Goal: Download file/media

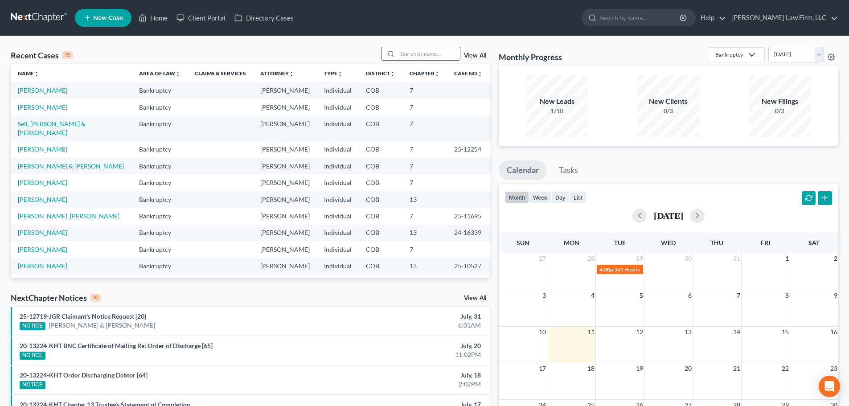
click at [405, 55] on input "search" at bounding box center [429, 53] width 62 height 13
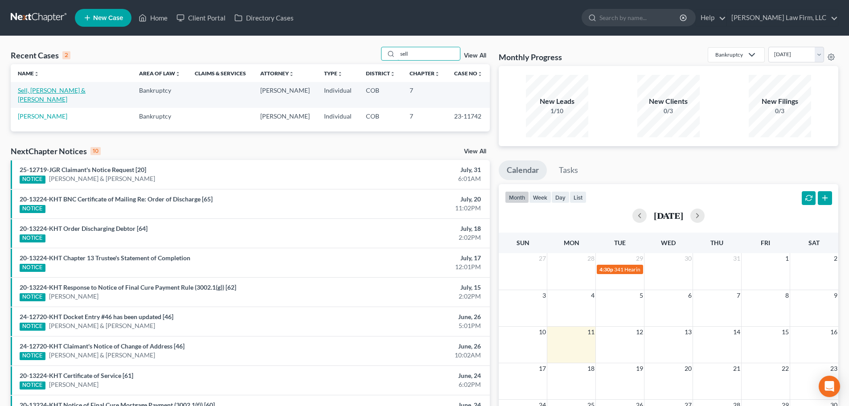
type input "sell"
click at [46, 92] on link "Sell, [PERSON_NAME] & [PERSON_NAME]" at bounding box center [52, 94] width 68 height 16
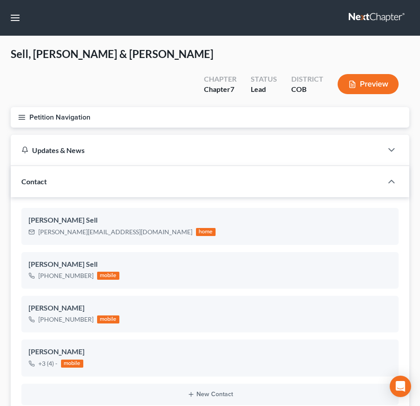
click at [21, 119] on line "button" at bounding box center [22, 119] width 6 height 0
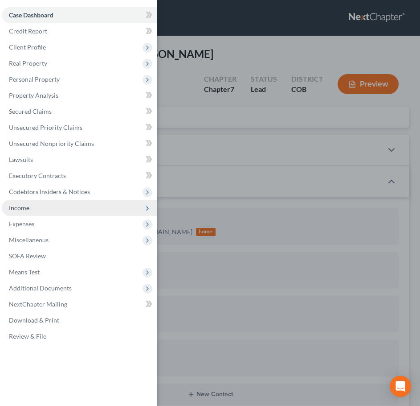
click at [59, 207] on span "Income" at bounding box center [79, 208] width 155 height 16
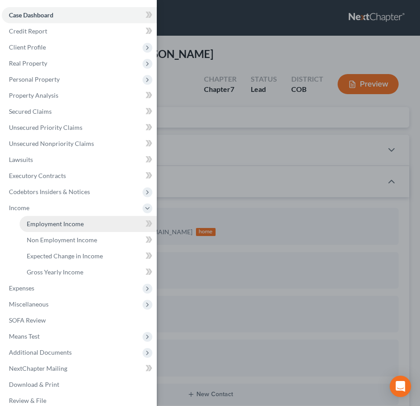
click at [66, 226] on span "Employment Income" at bounding box center [55, 224] width 57 height 8
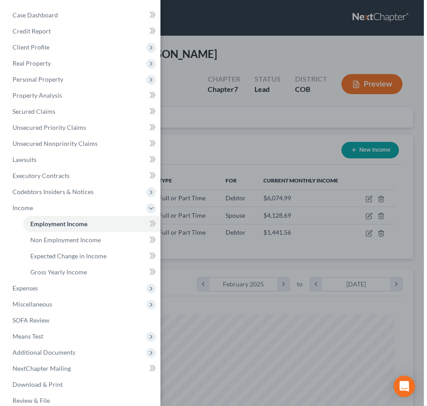
scroll to position [181, 381]
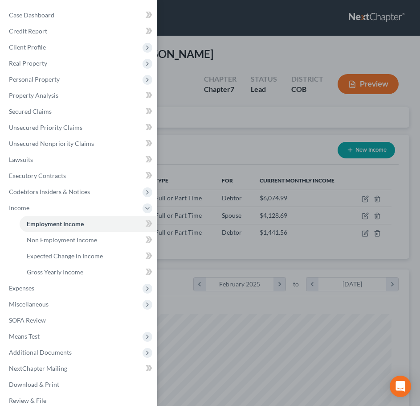
click at [223, 122] on div "Case Dashboard Payments Invoices Payments Payments Credit Report Client Profile" at bounding box center [210, 203] width 420 height 406
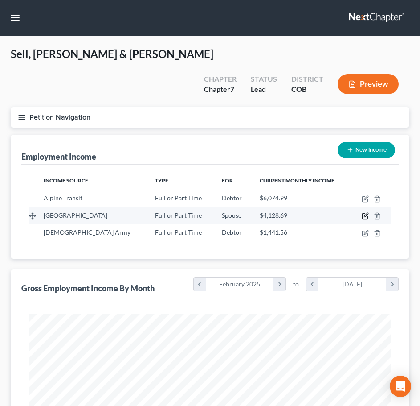
click at [366, 212] on icon "button" at bounding box center [365, 215] width 7 height 7
select select "0"
select select "5"
select select "0"
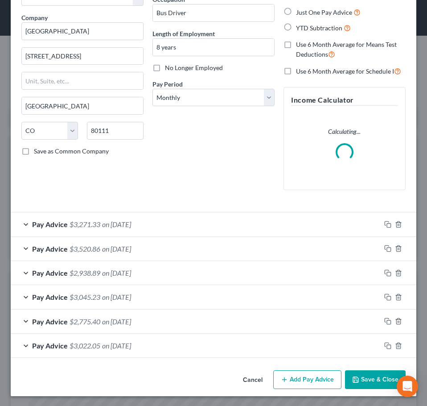
scroll to position [63, 0]
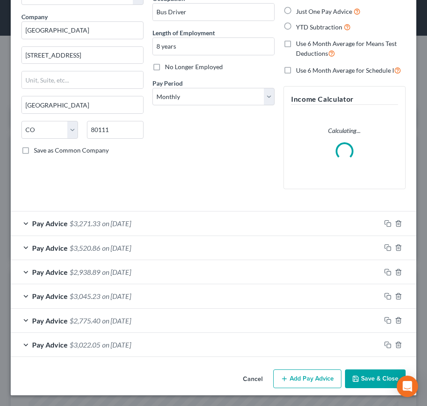
click at [317, 374] on button "Add Pay Advice" at bounding box center [307, 378] width 68 height 19
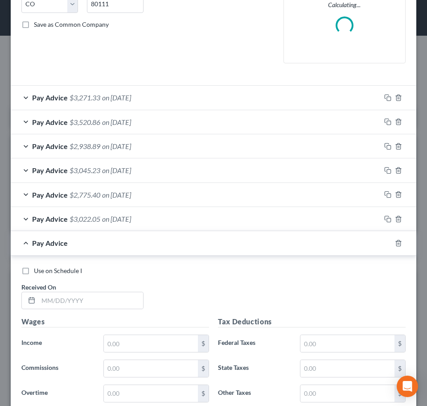
scroll to position [375, 0]
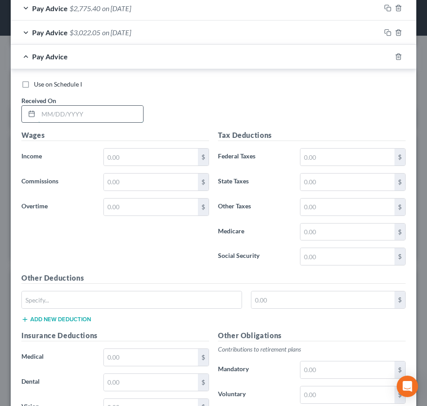
click at [61, 115] on input "text" at bounding box center [90, 114] width 105 height 17
drag, startPoint x: 115, startPoint y: 123, endPoint x: 119, endPoint y: 118, distance: 7.0
click at [119, 118] on div "Use on Schedule I Received On *" at bounding box center [213, 105] width 393 height 50
click at [121, 114] on input "text" at bounding box center [90, 114] width 105 height 17
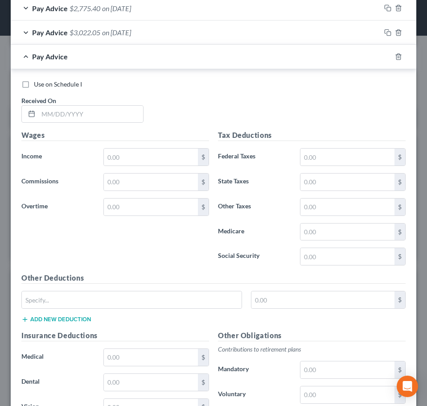
drag, startPoint x: 55, startPoint y: 160, endPoint x: 57, endPoint y: 151, distance: 8.7
click at [54, 159] on label "Income *" at bounding box center [58, 157] width 82 height 18
click at [69, 114] on input "text" at bounding box center [90, 114] width 105 height 17
type input "[DATE]"
click at [116, 81] on div "Use on Schedule I" at bounding box center [213, 84] width 384 height 9
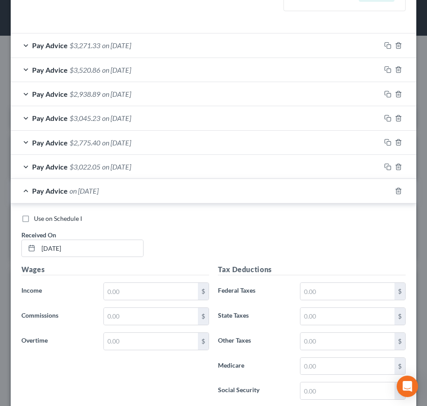
scroll to position [254, 0]
click at [172, 141] on div "Pay Advice $2,775.40 on [DATE]" at bounding box center [196, 142] width 370 height 24
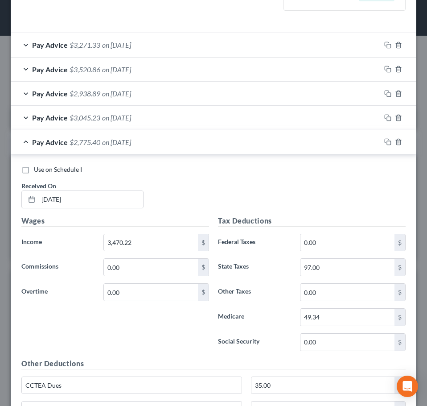
scroll to position [299, 0]
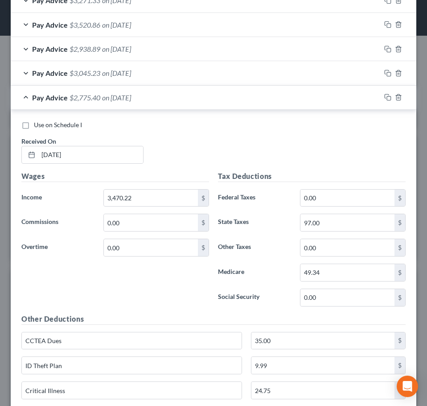
click at [181, 99] on div "Pay Advice $2,775.40 on [DATE]" at bounding box center [196, 98] width 370 height 24
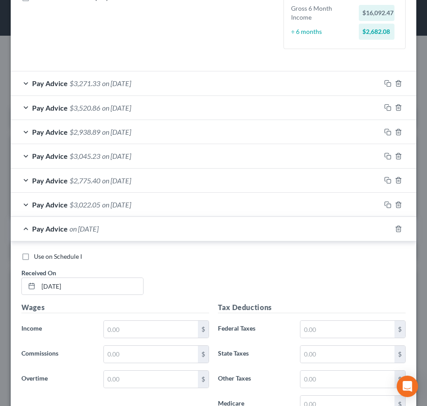
scroll to position [210, 0]
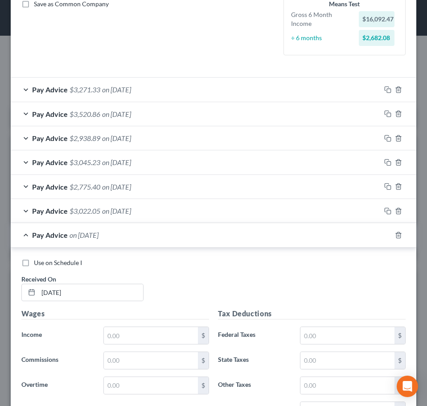
click at [138, 241] on div "Pay Advice on [DATE]" at bounding box center [201, 235] width 381 height 24
click at [392, 239] on div at bounding box center [403, 235] width 25 height 14
click at [395, 231] on icon "button" at bounding box center [398, 234] width 7 height 7
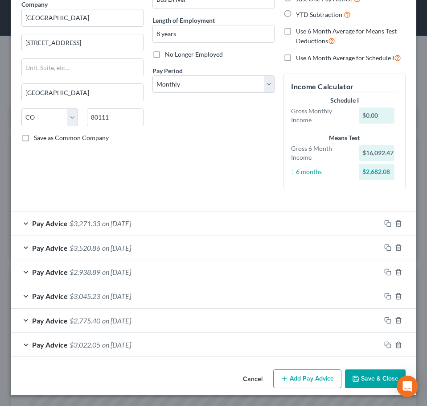
scroll to position [76, 0]
click at [222, 211] on div "Pay Advice $3,271.33 on [DATE]" at bounding box center [196, 223] width 370 height 24
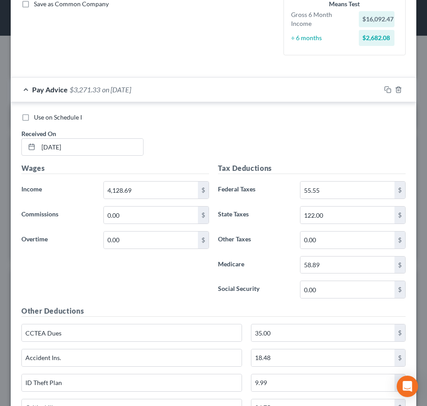
click at [217, 93] on div "Pay Advice $3,271.33 on [DATE]" at bounding box center [196, 90] width 370 height 24
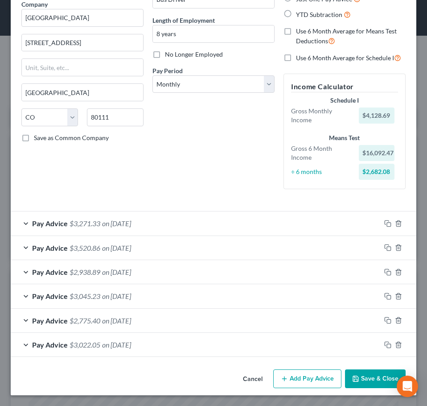
scroll to position [76, 0]
click at [304, 382] on button "Add Pay Advice" at bounding box center [307, 378] width 68 height 19
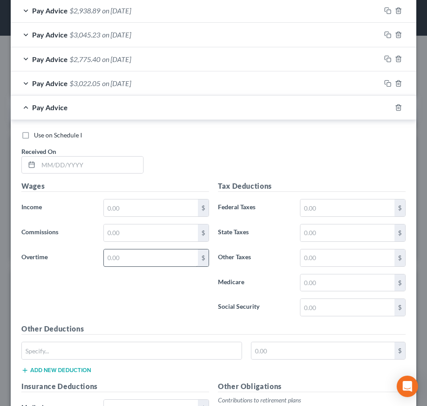
scroll to position [343, 0]
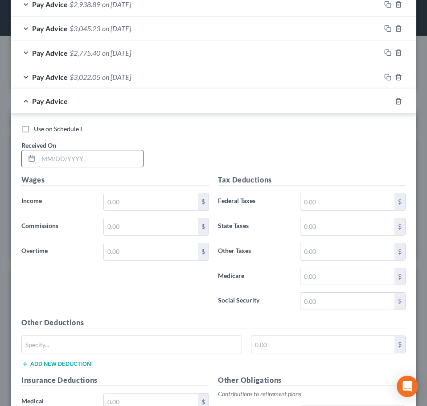
click at [109, 159] on input "text" at bounding box center [90, 158] width 105 height 17
click at [58, 169] on div "Use on Schedule I Received On *" at bounding box center [213, 149] width 393 height 50
click at [67, 159] on input "text" at bounding box center [90, 158] width 105 height 17
type input "[DATE]"
type input "1,776.20"
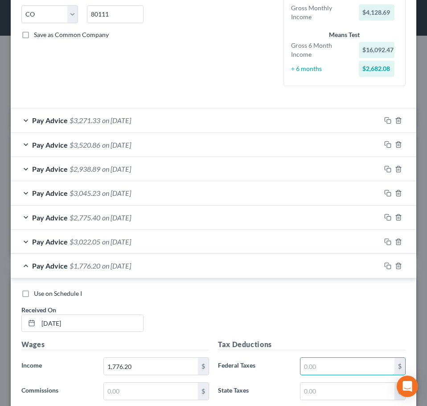
scroll to position [165, 0]
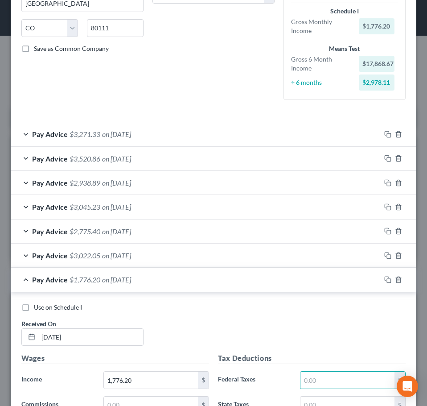
click at [131, 132] on span "on [DATE]" at bounding box center [116, 134] width 29 height 8
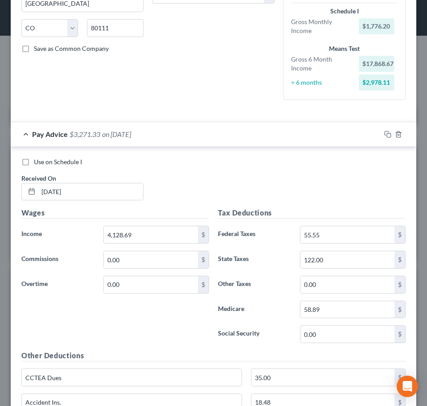
click at [155, 133] on div "Pay Advice $3,271.33 on [DATE]" at bounding box center [196, 134] width 370 height 24
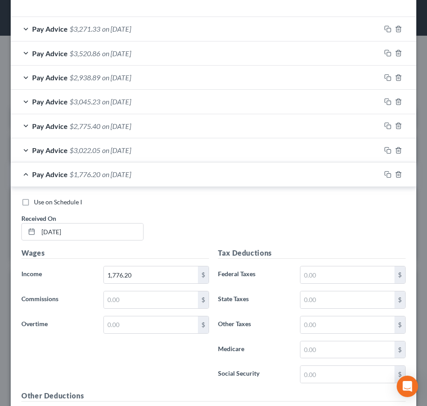
scroll to position [343, 0]
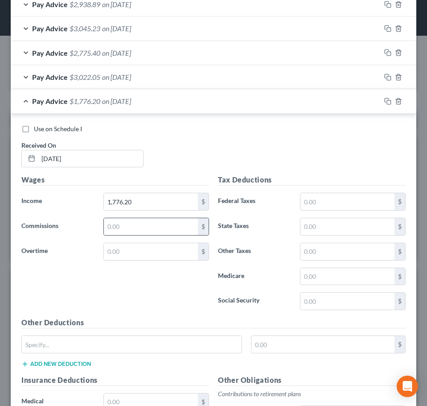
click at [115, 235] on div "$" at bounding box center [156, 227] width 106 height 18
click at [321, 206] on input "text" at bounding box center [347, 201] width 94 height 17
type input "0.00"
type input "30.00"
type input "24.62"
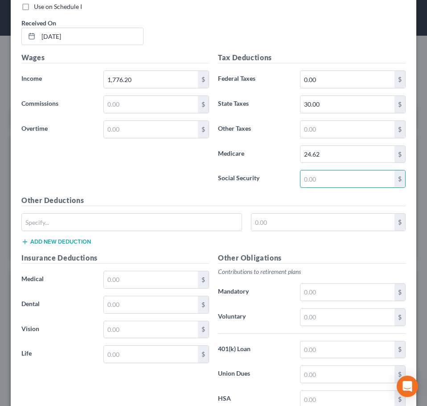
scroll to position [522, 0]
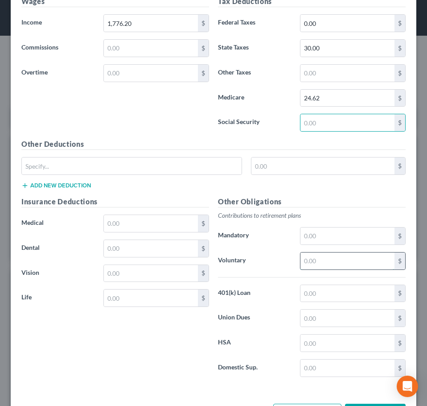
click at [312, 258] on input "text" at bounding box center [347, 260] width 94 height 17
type input "186.54"
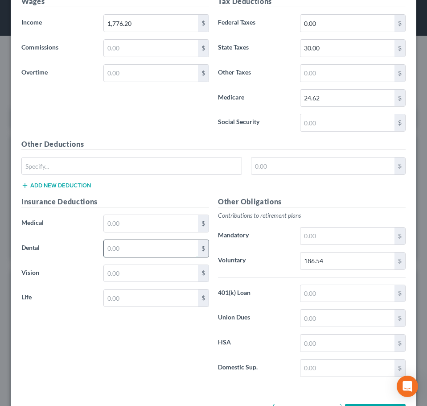
drag, startPoint x: 136, startPoint y: 251, endPoint x: 146, endPoint y: 251, distance: 10.3
click at [136, 251] on input "text" at bounding box center [151, 248] width 94 height 17
type input "63.12"
click at [125, 274] on input "text" at bounding box center [151, 273] width 94 height 17
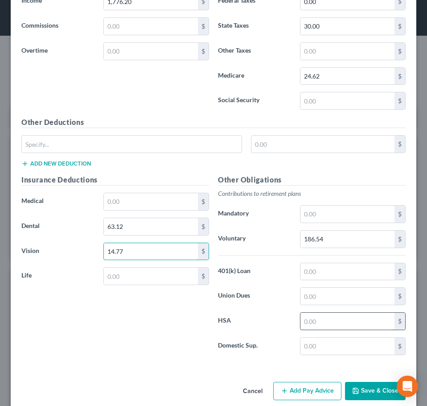
scroll to position [556, 0]
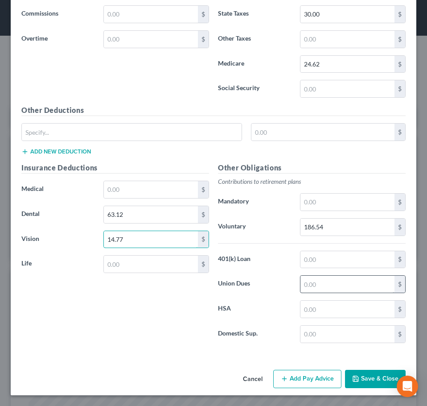
type input "14.77"
click at [318, 278] on input "text" at bounding box center [347, 284] width 94 height 17
click at [115, 273] on div "Insurance Deductions Medical $ Dental 63.12 $ Vision 14.77 $ Life $" at bounding box center [115, 256] width 197 height 188
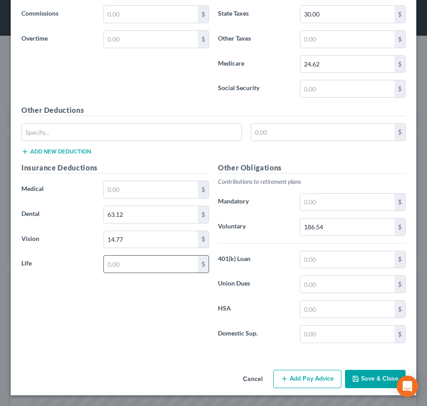
click at [127, 263] on input "text" at bounding box center [151, 263] width 94 height 17
click at [185, 97] on div "Wages Income * 1,776.20 $ Commissions $ Overtime $" at bounding box center [115, 33] width 197 height 143
click at [140, 264] on input "69.62" at bounding box center [151, 263] width 94 height 17
type input "72.12"
click at [77, 68] on div "Wages Income * 1,776.20 $ Commissions $ Overtime $" at bounding box center [115, 33] width 197 height 143
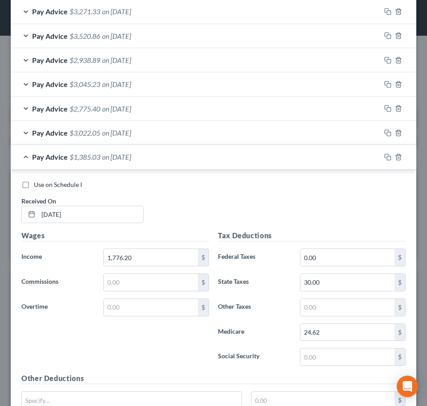
scroll to position [288, 0]
click at [270, 158] on div "Pay Advice $1,385.03 on [DATE]" at bounding box center [196, 156] width 370 height 24
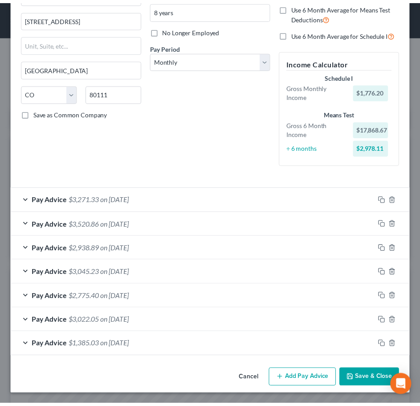
scroll to position [100, 0]
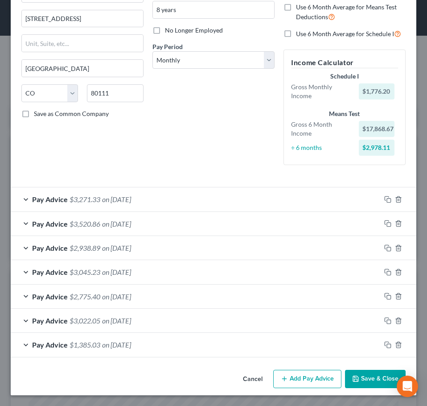
click at [364, 377] on button "Save & Close" at bounding box center [375, 379] width 61 height 19
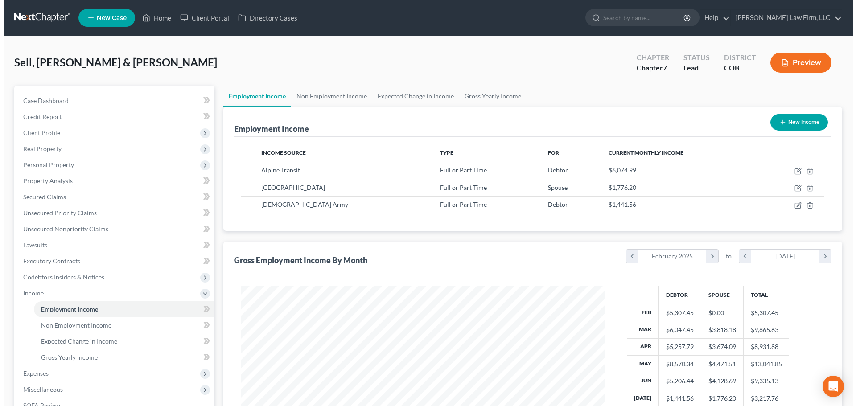
scroll to position [445661, 445477]
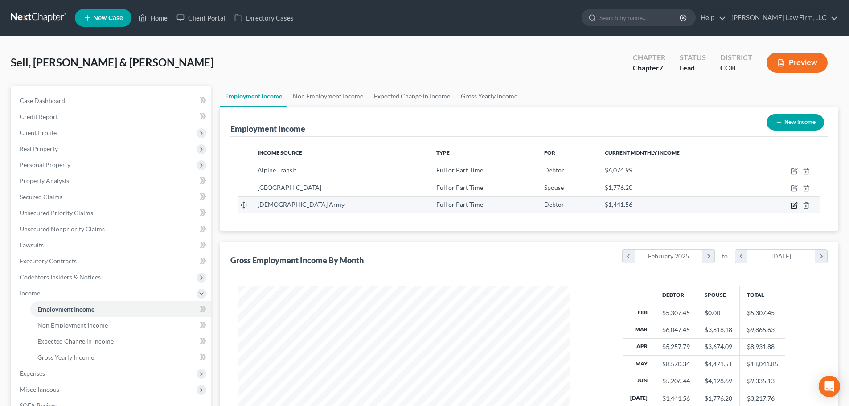
click at [793, 202] on icon "button" at bounding box center [794, 205] width 7 height 7
select select "0"
select select "5"
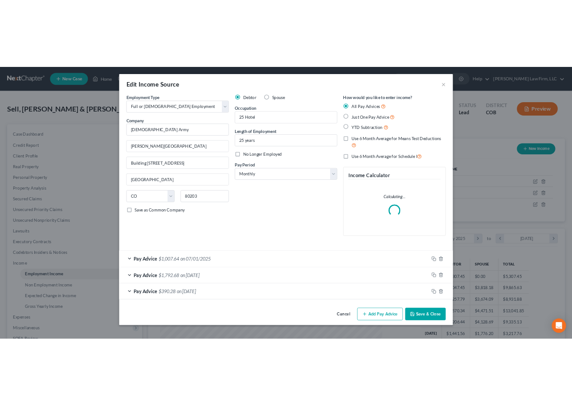
scroll to position [168, 354]
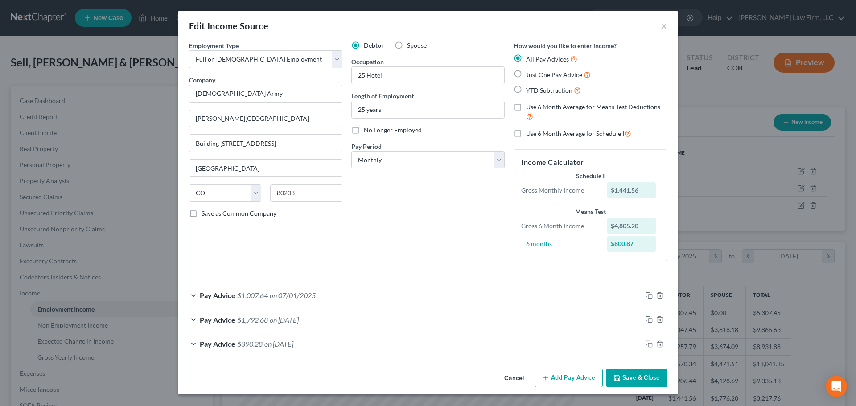
click at [214, 252] on div "Employment Type * Select Full or [DEMOGRAPHIC_DATA] Employment Self Employment …" at bounding box center [266, 154] width 162 height 227
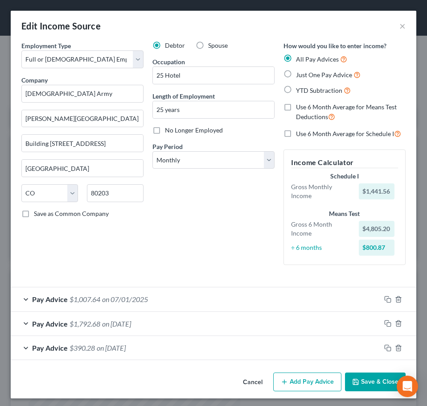
scroll to position [185, 388]
click at [196, 146] on div "Pay Period * Select Monthly Twice Monthly Every Other Week Weekly" at bounding box center [213, 155] width 122 height 27
click at [182, 160] on select "Select Monthly Twice Monthly Every Other Week Weekly" at bounding box center [213, 160] width 122 height 18
select select "2"
click at [152, 151] on select "Select Monthly Twice Monthly Every Other Week Weekly" at bounding box center [213, 160] width 122 height 18
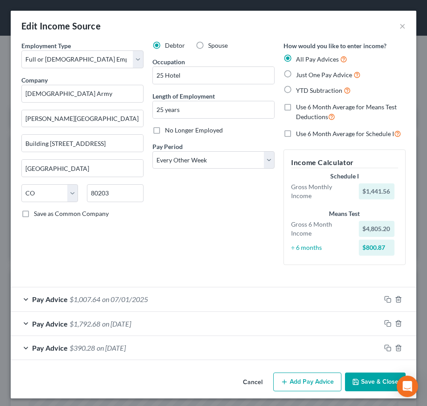
click at [195, 259] on div "Debtor Spouse Occupation 25 Hotel Length of Employment 25 years No Longer Emplo…" at bounding box center [213, 156] width 131 height 231
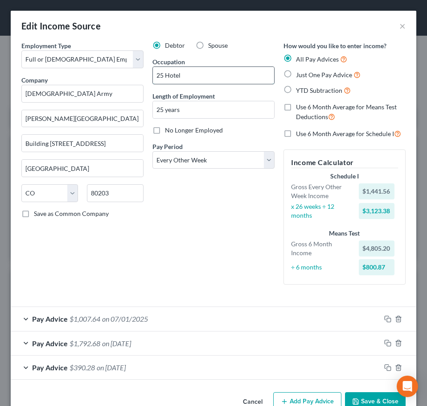
click at [181, 81] on input "25 Hotel" at bounding box center [213, 75] width 121 height 17
click at [196, 251] on div "Debtor Spouse Occupation 25 Hotel Length of Employment 25 years No Longer Emplo…" at bounding box center [213, 166] width 131 height 251
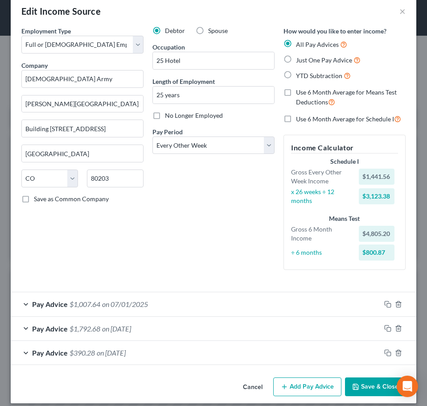
scroll to position [23, 0]
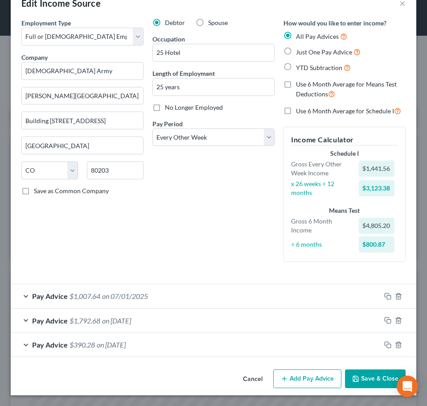
click at [125, 298] on span "on 07/01/2025" at bounding box center [125, 296] width 46 height 8
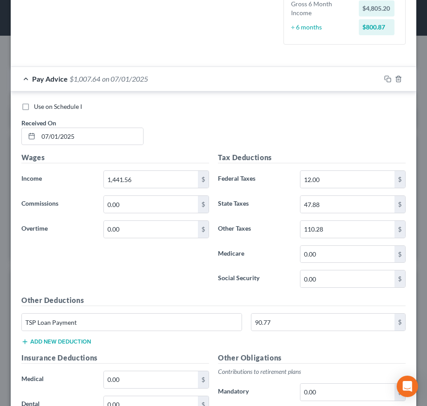
scroll to position [246, 0]
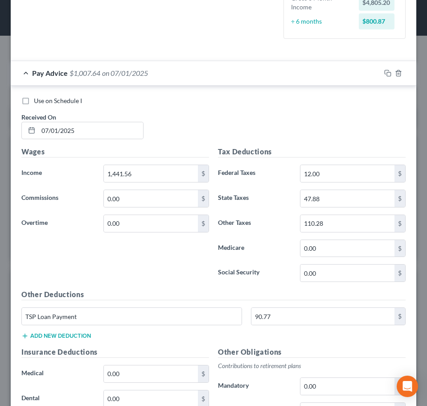
click at [196, 77] on div "Pay Advice $1,007.64 on [DATE]" at bounding box center [196, 73] width 370 height 24
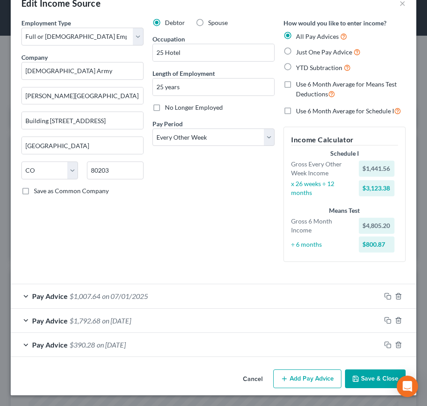
scroll to position [23, 0]
click at [163, 318] on div "Pay Advice $1,792.68 on [DATE]" at bounding box center [196, 321] width 370 height 24
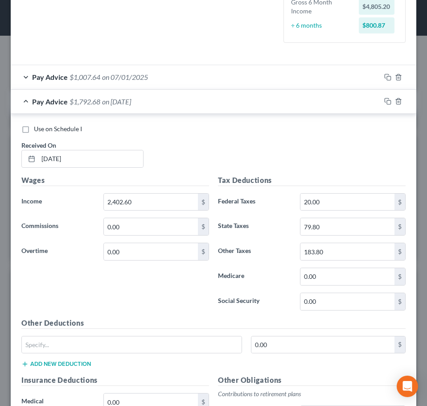
scroll to position [246, 0]
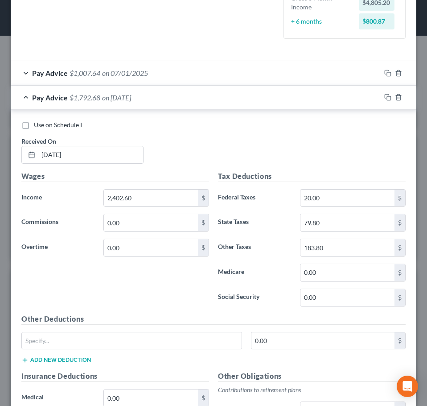
click at [155, 102] on div "Pay Advice $1,792.68 on [DATE]" at bounding box center [196, 98] width 370 height 24
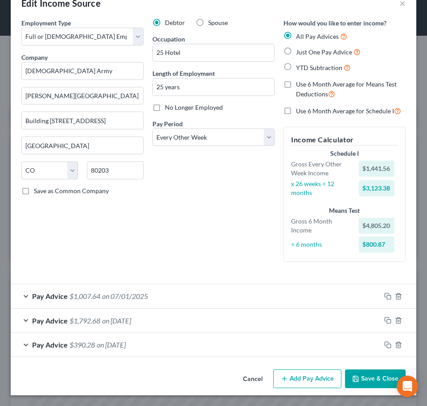
scroll to position [23, 0]
click at [285, 380] on button "Add Pay Advice" at bounding box center [307, 378] width 68 height 19
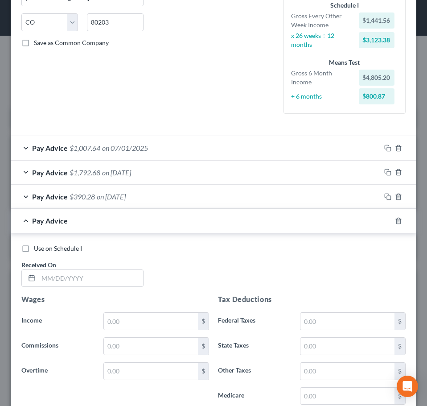
scroll to position [201, 0]
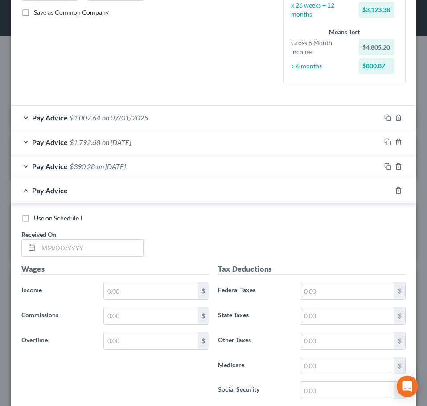
click at [80, 235] on div "Received On *" at bounding box center [82, 243] width 131 height 27
click at [79, 252] on input "text" at bounding box center [90, 247] width 105 height 17
type input "[DATE]"
click at [170, 285] on input "text" at bounding box center [151, 290] width 94 height 17
type input "2,197.69"
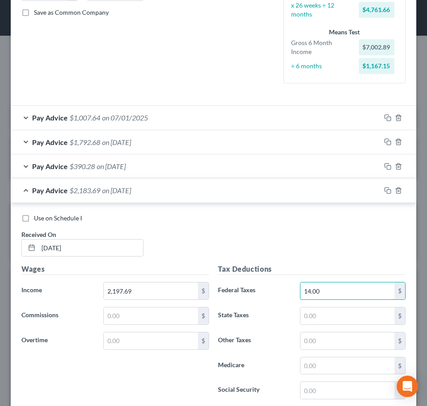
type input "14.00"
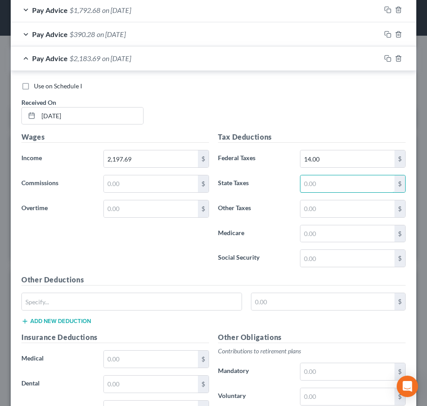
scroll to position [335, 0]
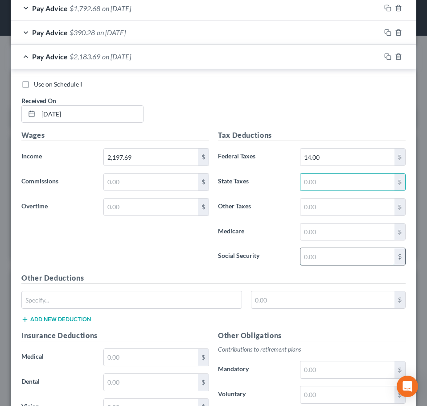
click at [338, 261] on input "text" at bounding box center [347, 256] width 94 height 17
type input "128.66"
type input "55.86"
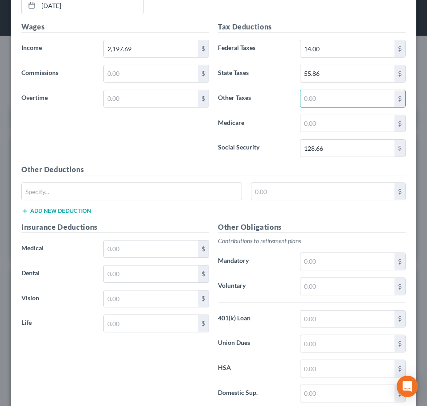
scroll to position [469, 0]
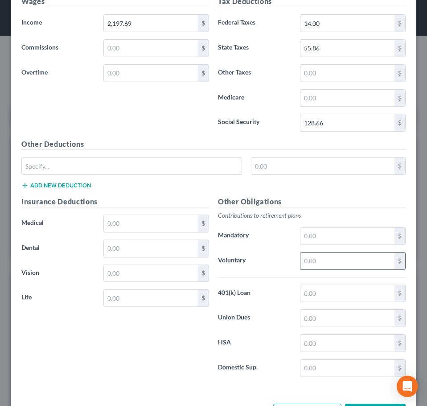
click at [301, 262] on input "text" at bounding box center [347, 260] width 94 height 17
type input "201.82"
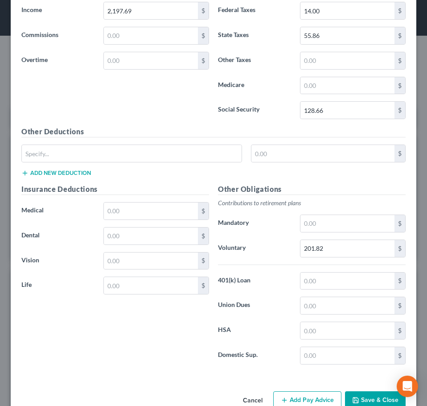
scroll to position [502, 0]
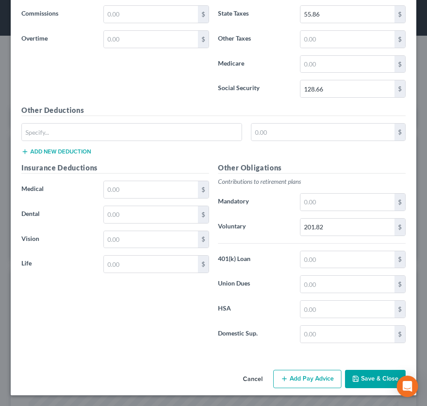
click at [130, 118] on div "Other Deductions $ Add new deduction" at bounding box center [213, 134] width 393 height 58
click at [118, 131] on input "text" at bounding box center [132, 131] width 220 height 17
click at [132, 154] on div "Other Deductions $ Add new deduction" at bounding box center [213, 134] width 393 height 58
click at [101, 133] on input "text" at bounding box center [132, 131] width 220 height 17
type input "Debt Payment"
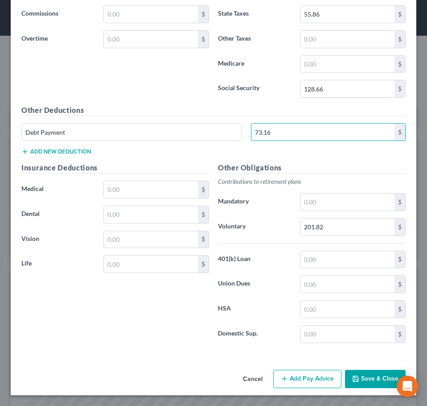
type input "73.16"
click at [162, 319] on div "Insurance Deductions Medical $ Dental $ Vision $ Life $" at bounding box center [115, 256] width 197 height 188
click at [142, 267] on input "text" at bounding box center [151, 263] width 94 height 17
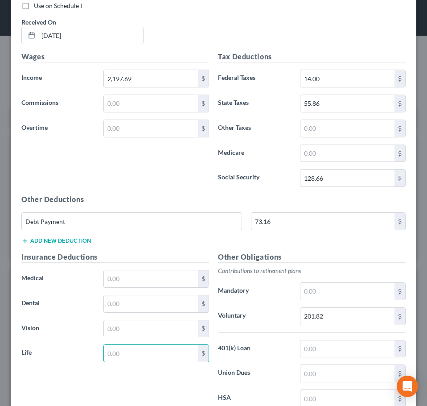
scroll to position [458, 0]
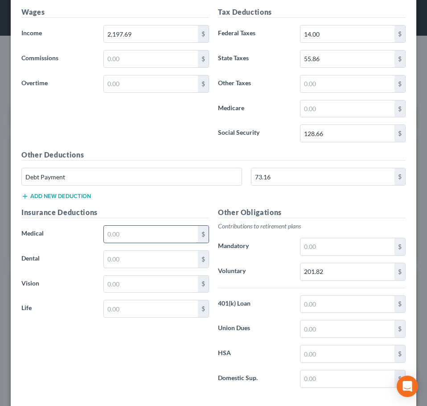
click at [131, 237] on input "text" at bounding box center [151, 234] width 94 height 17
type input "3"
type input "32.20"
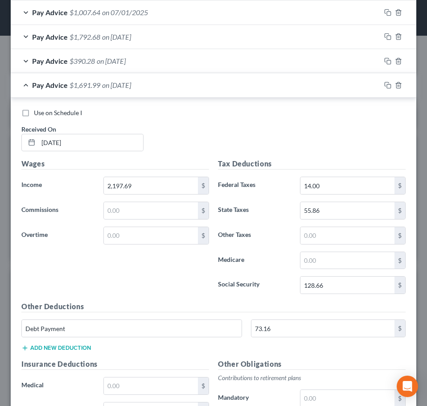
scroll to position [280, 0]
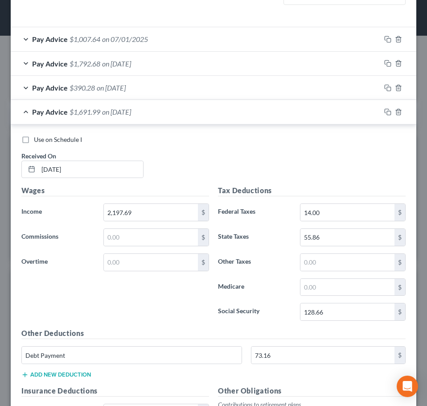
click at [166, 143] on div "Use on Schedule I" at bounding box center [213, 139] width 384 height 9
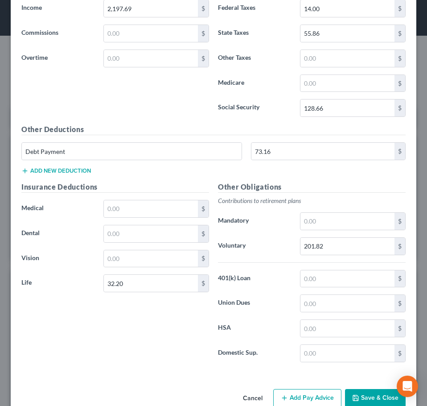
scroll to position [502, 0]
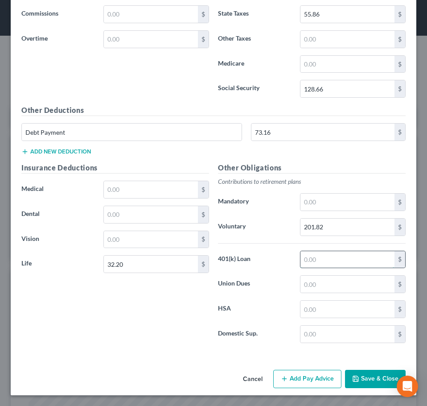
click at [342, 261] on input "text" at bounding box center [347, 259] width 94 height 17
type input "90.77"
click at [157, 66] on div "Wages Income * 2,197.69 $ Commissions $ Overtime $" at bounding box center [115, 33] width 197 height 143
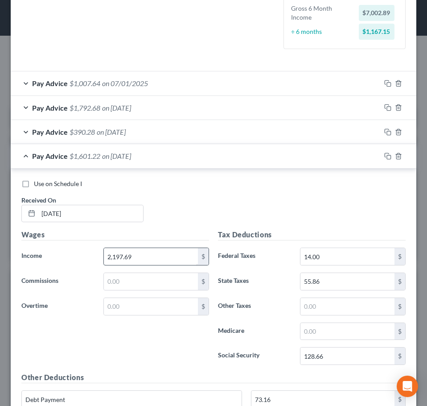
scroll to position [235, 0]
click at [173, 165] on div "Pay Advice $1,601.22 on [DATE]" at bounding box center [196, 156] width 370 height 24
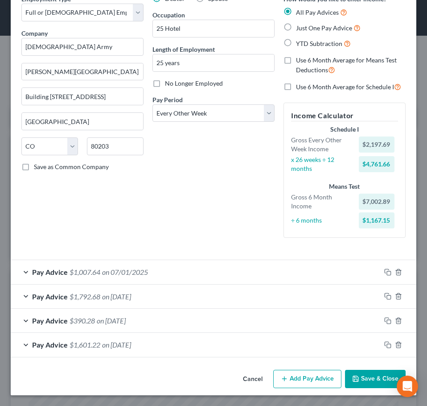
scroll to position [47, 0]
click at [289, 379] on button "Add Pay Advice" at bounding box center [307, 379] width 68 height 19
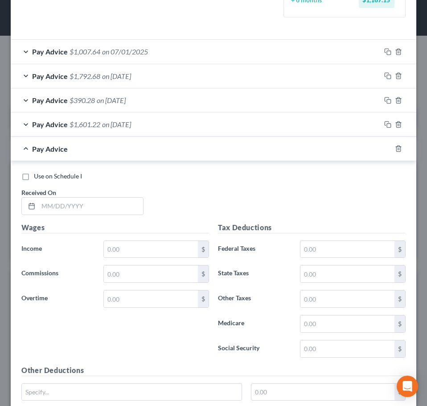
scroll to position [270, 0]
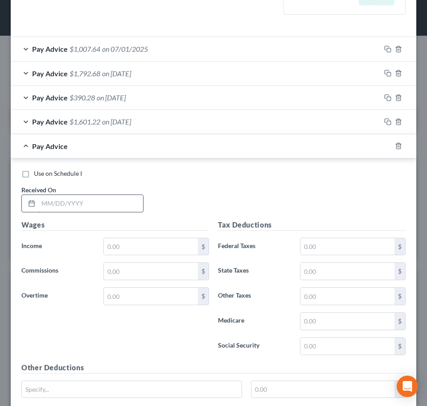
click at [107, 200] on input "text" at bounding box center [90, 203] width 105 height 17
type input "[DATE]"
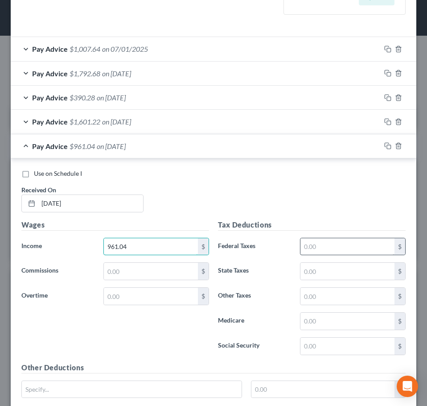
type input "961.04"
click at [324, 251] on input "text" at bounding box center [347, 246] width 94 height 17
type input "8.00"
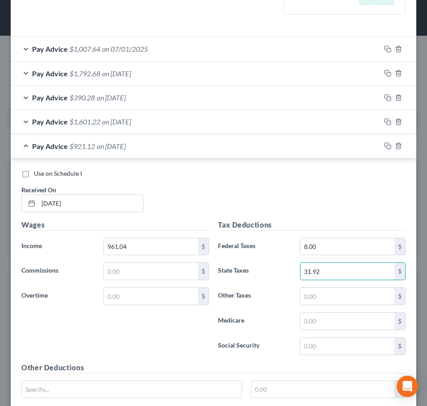
type input "31.92"
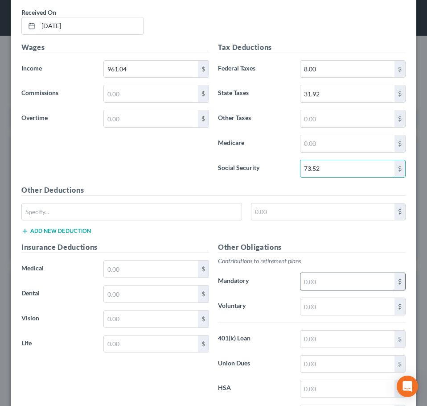
scroll to position [448, 0]
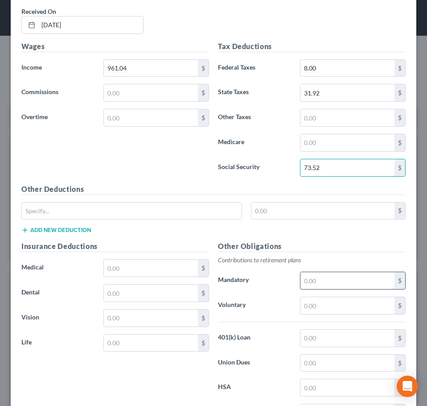
type input "73.52"
click at [300, 276] on input "text" at bounding box center [347, 280] width 94 height 17
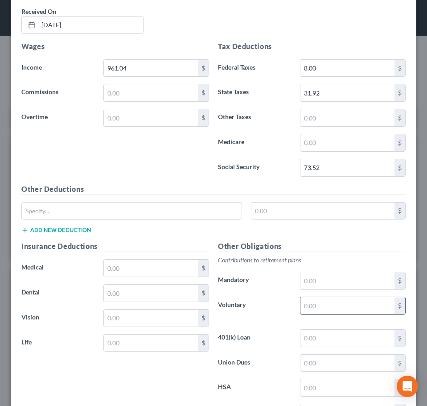
click at [312, 299] on input "text" at bounding box center [347, 305] width 94 height 17
type input "115.32"
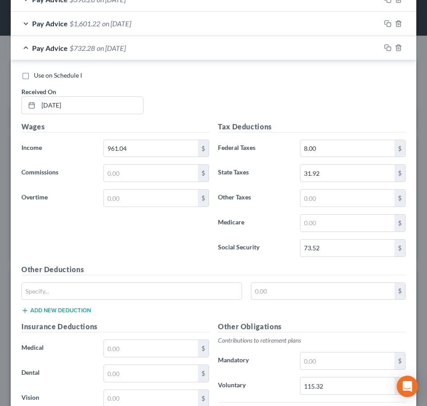
scroll to position [359, 0]
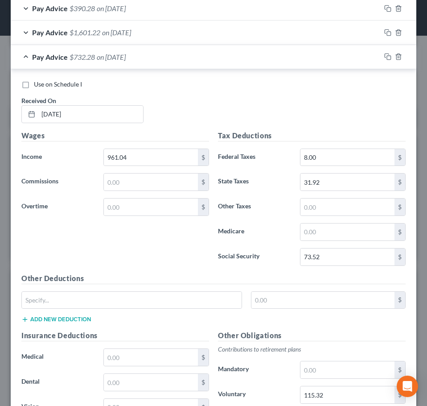
click at [152, 248] on div "Wages Income * 961.04 $ Commissions $ Overtime $" at bounding box center [115, 201] width 197 height 143
click at [153, 55] on div "Pay Advice $732.28 on [DATE]" at bounding box center [196, 57] width 370 height 24
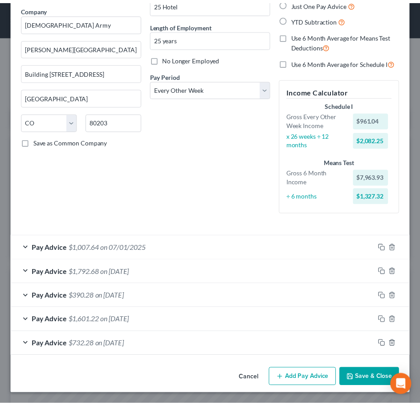
scroll to position [71, 0]
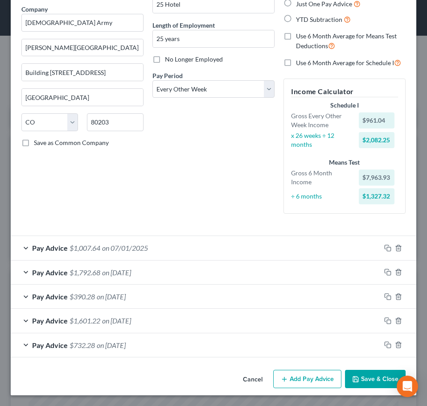
click at [367, 387] on button "Save & Close" at bounding box center [375, 379] width 61 height 19
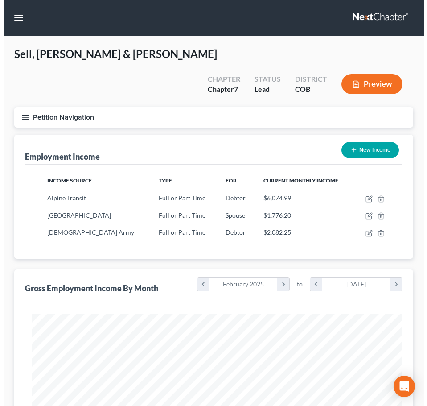
scroll to position [445646, 445446]
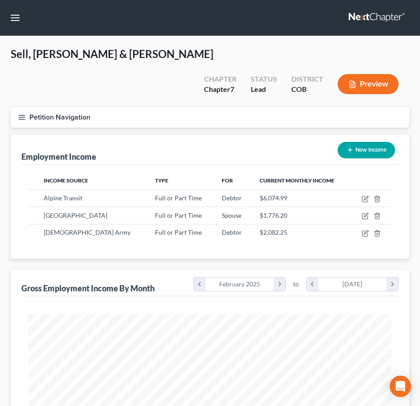
drag, startPoint x: 207, startPoint y: 121, endPoint x: 224, endPoint y: 136, distance: 23.0
click at [207, 135] on div "Employment Income New Income" at bounding box center [210, 150] width 378 height 30
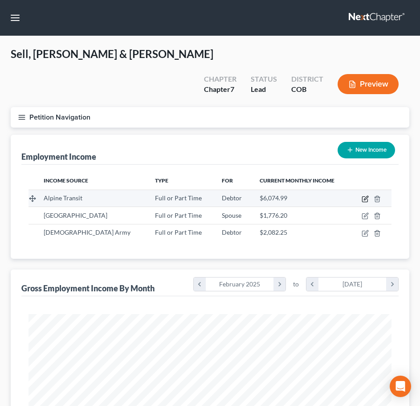
click at [362, 195] on icon "button" at bounding box center [365, 198] width 7 height 7
select select "0"
select select "5"
select select "2"
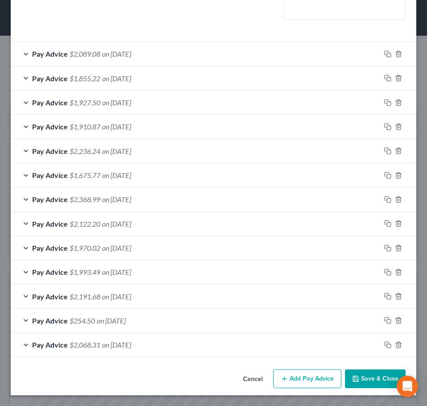
scroll to position [99, 0]
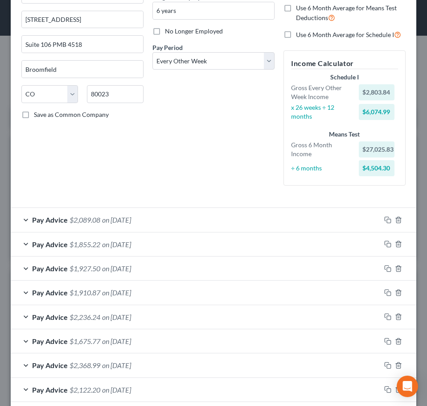
click at [97, 163] on div "Employment Type * Select Full or [DEMOGRAPHIC_DATA] Employment Self Employment …" at bounding box center [82, 67] width 131 height 251
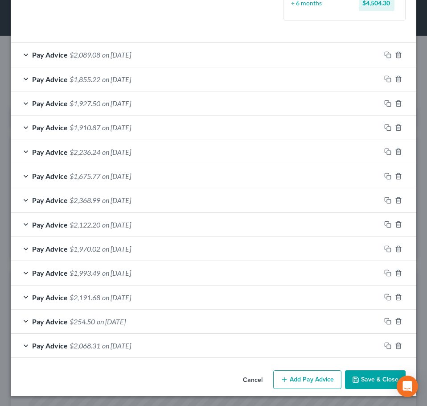
scroll to position [265, 0]
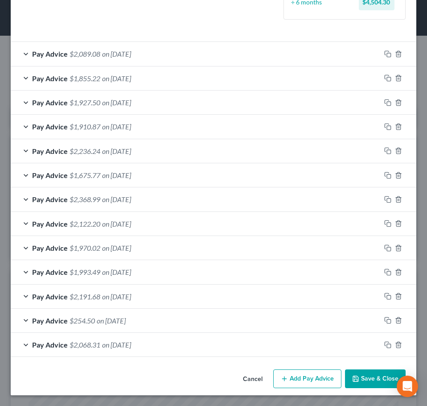
click at [287, 375] on button "Add Pay Advice" at bounding box center [307, 378] width 68 height 19
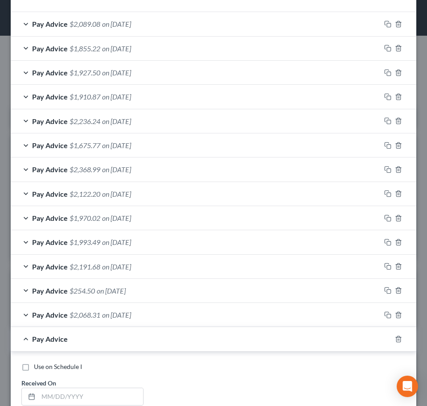
scroll to position [488, 0]
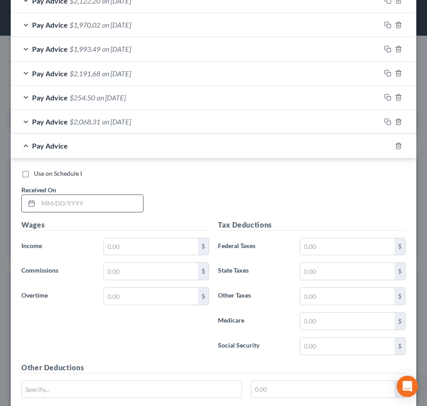
click at [116, 195] on input "text" at bounding box center [90, 203] width 105 height 17
type input "[DATE]"
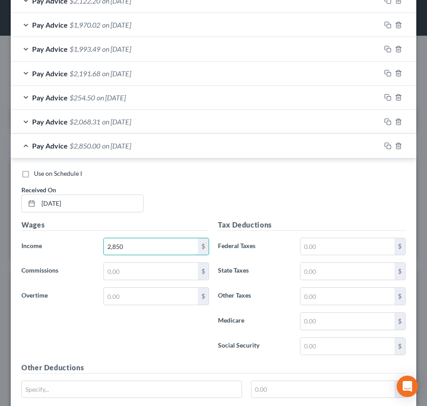
type input "2,850"
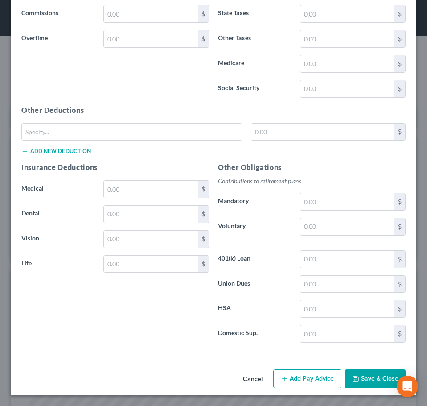
scroll to position [700, 0]
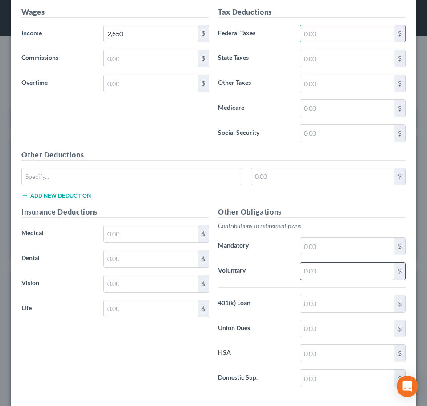
click at [311, 273] on input "text" at bounding box center [347, 271] width 94 height 17
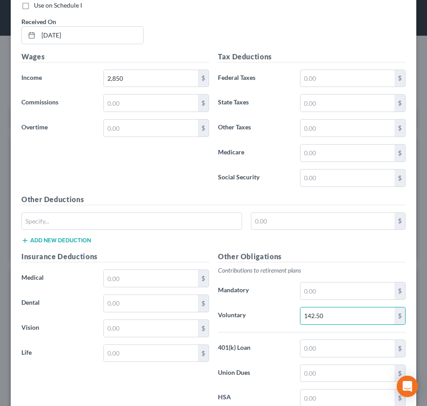
scroll to position [611, 0]
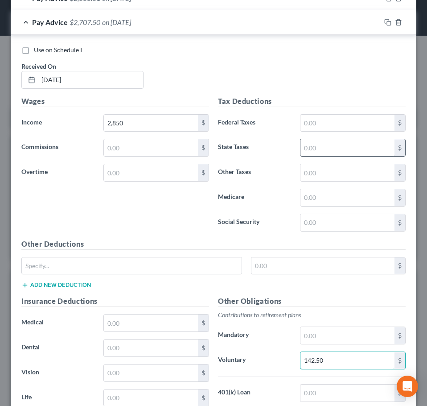
type input "142.50"
click at [322, 144] on input "text" at bounding box center [347, 147] width 94 height 17
type input "202.00"
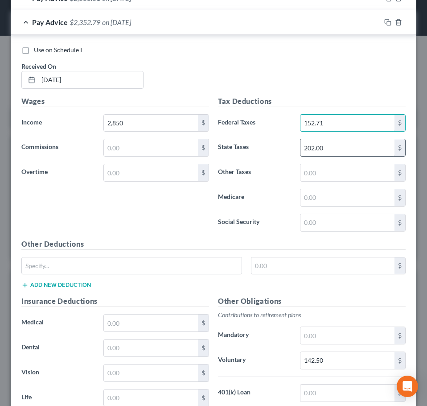
type input "152.71"
type input "41.33"
type input "176.70"
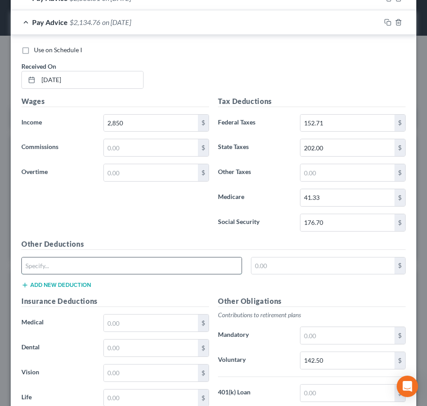
click at [215, 264] on input "text" at bounding box center [132, 265] width 220 height 17
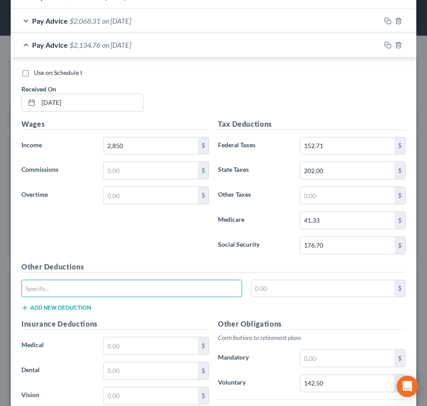
scroll to position [567, 0]
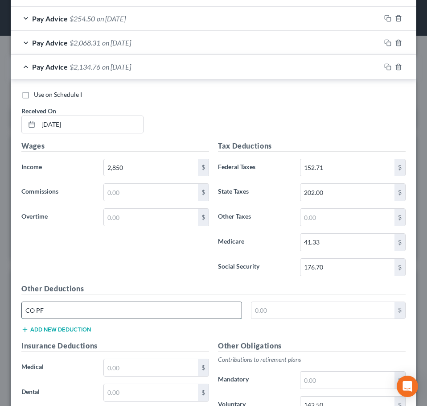
type input "CO PFML"
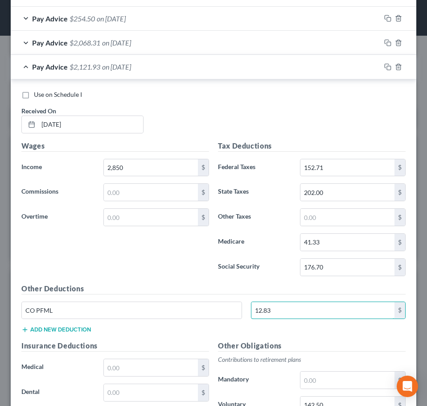
type input "12.83"
click at [117, 263] on div "Wages Income * 2,850 $ Commissions $ Overtime $" at bounding box center [115, 211] width 197 height 143
click at [131, 63] on span "on [DATE]" at bounding box center [116, 66] width 29 height 8
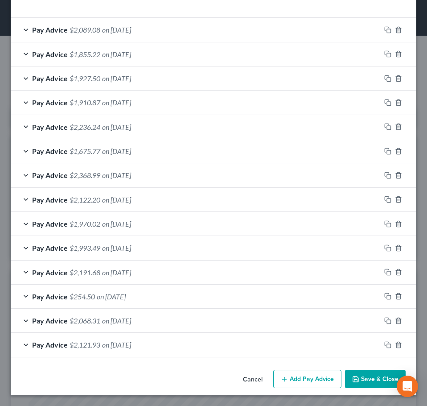
scroll to position [289, 0]
click at [313, 372] on button "Add Pay Advice" at bounding box center [307, 379] width 68 height 19
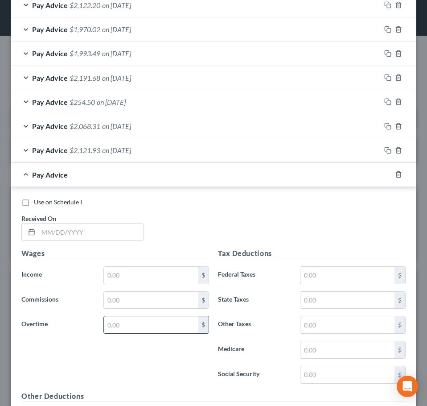
scroll to position [512, 0]
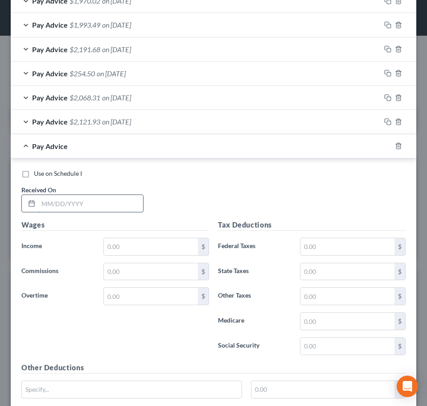
click at [97, 208] on input "text" at bounding box center [90, 203] width 105 height 17
type input "[DATE]"
type input "3,175.20"
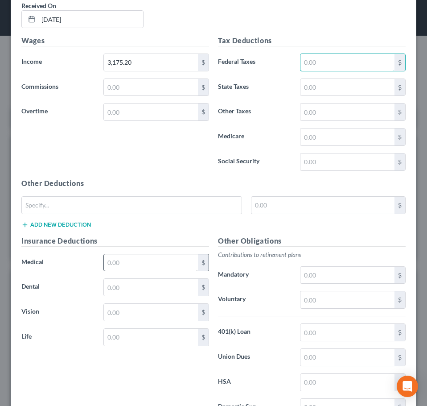
scroll to position [735, 0]
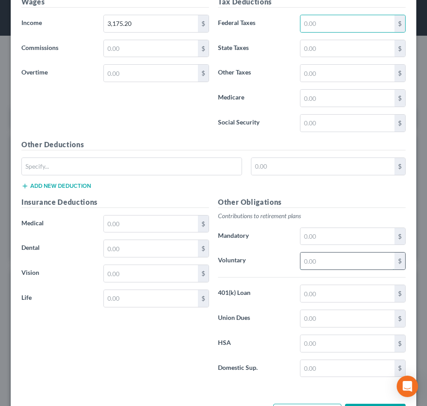
click at [317, 263] on input "text" at bounding box center [347, 260] width 94 height 17
type input "158.76"
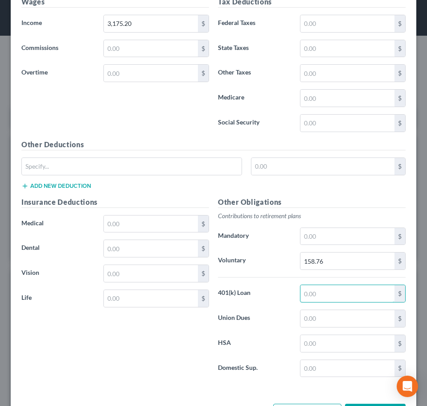
scroll to position [690, 0]
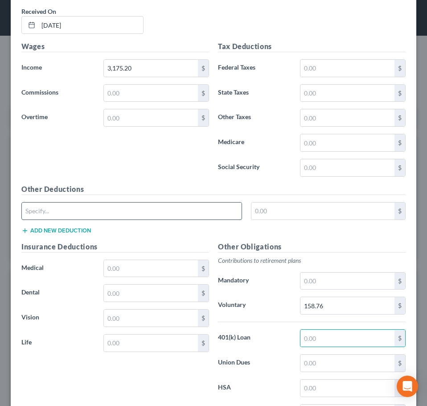
click at [157, 206] on input "text" at bounding box center [132, 210] width 220 height 17
type input "CO PFML"
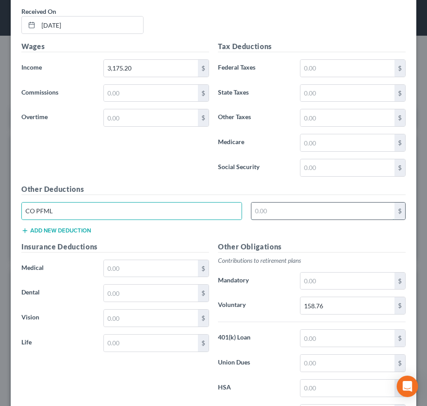
click at [288, 213] on input "text" at bounding box center [323, 210] width 144 height 17
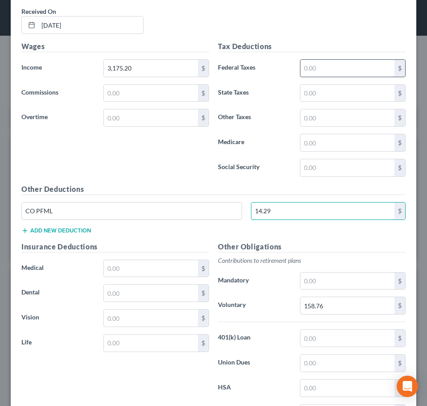
type input "14.29"
click at [328, 70] on input "text" at bounding box center [347, 68] width 94 height 17
type input "189.78"
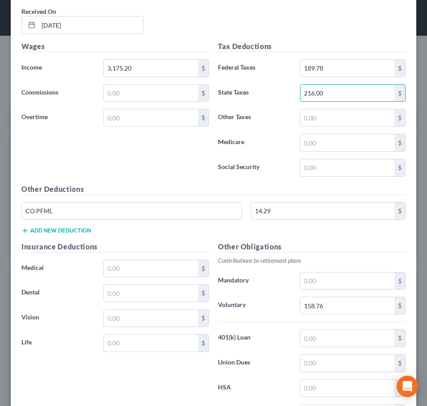
type input "216.00"
type input "46.04"
type input "196.86"
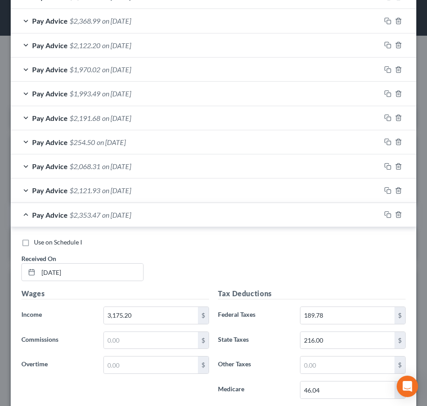
scroll to position [467, 0]
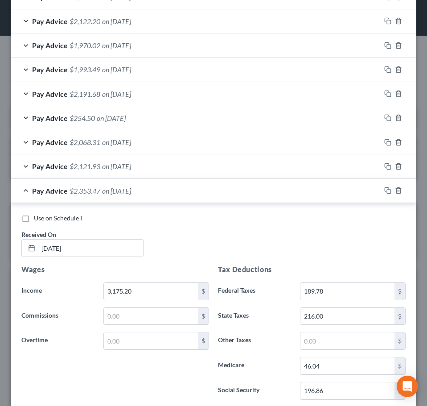
click at [158, 196] on div "Pay Advice $2,353.47 on [DATE]" at bounding box center [196, 191] width 370 height 24
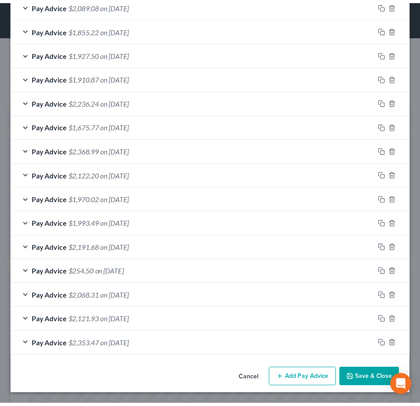
scroll to position [313, 0]
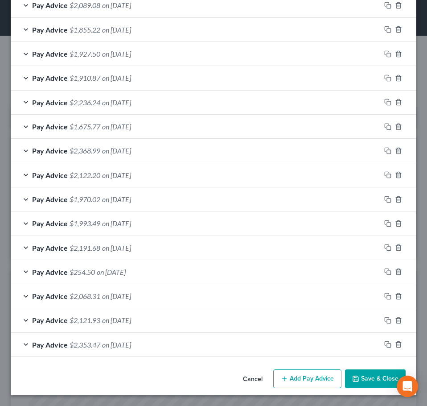
click at [362, 371] on button "Save & Close" at bounding box center [375, 378] width 61 height 19
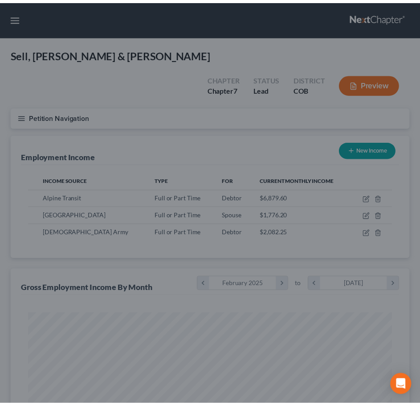
scroll to position [445646, 445446]
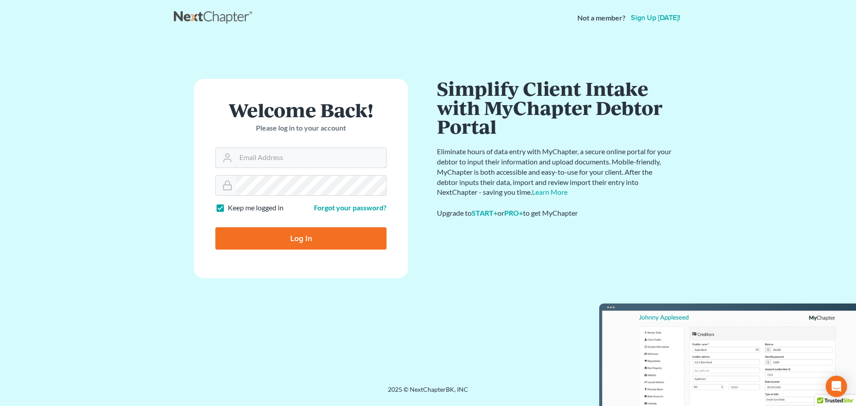
type input "dvolk@cmcurtislaw.com"
click at [268, 244] on input "Log In" at bounding box center [300, 238] width 171 height 22
type input "Thinking..."
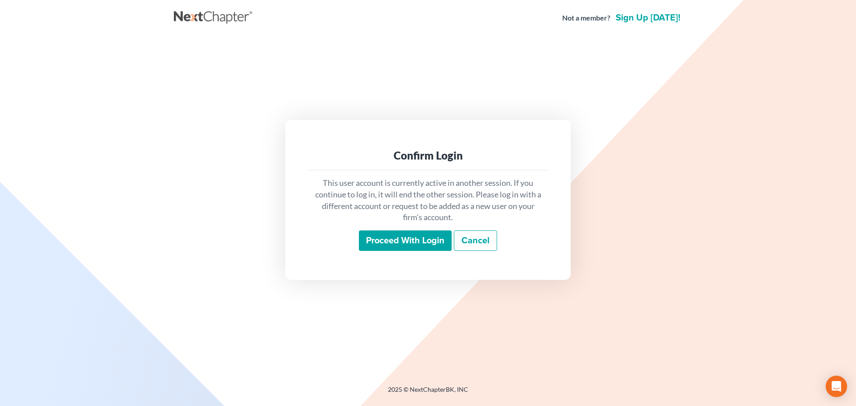
click at [428, 229] on div "This user account is currently active in another session. If you continue to lo…" at bounding box center [428, 214] width 243 height 88
click at [416, 237] on input "Proceed with login" at bounding box center [405, 240] width 93 height 21
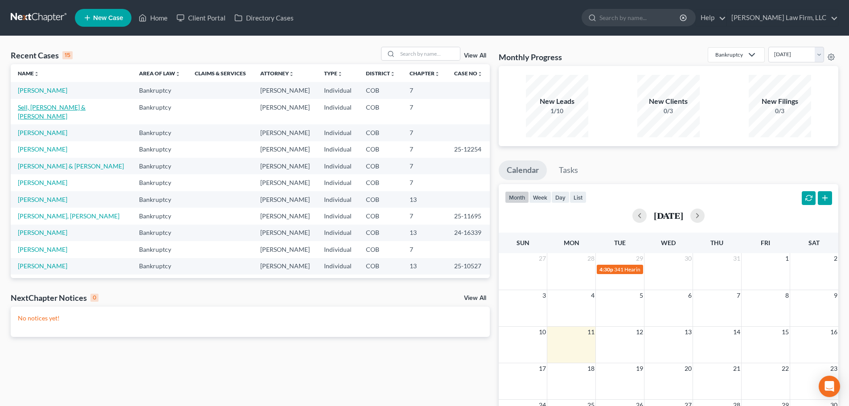
click at [47, 106] on link "Sell, [PERSON_NAME] & [PERSON_NAME]" at bounding box center [52, 111] width 68 height 16
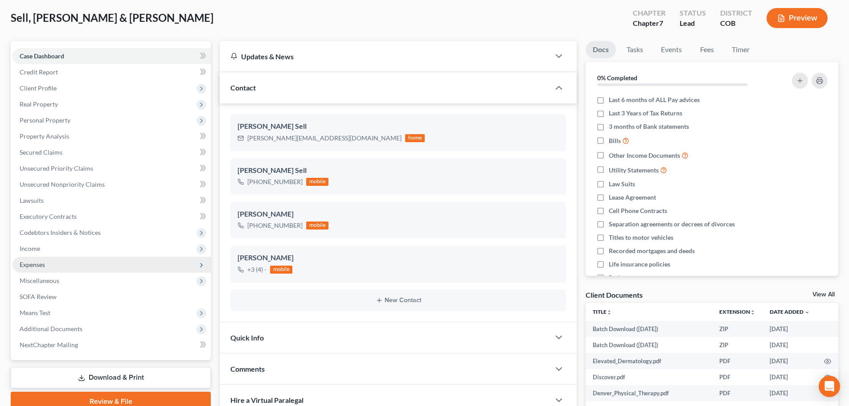
scroll to position [89, 0]
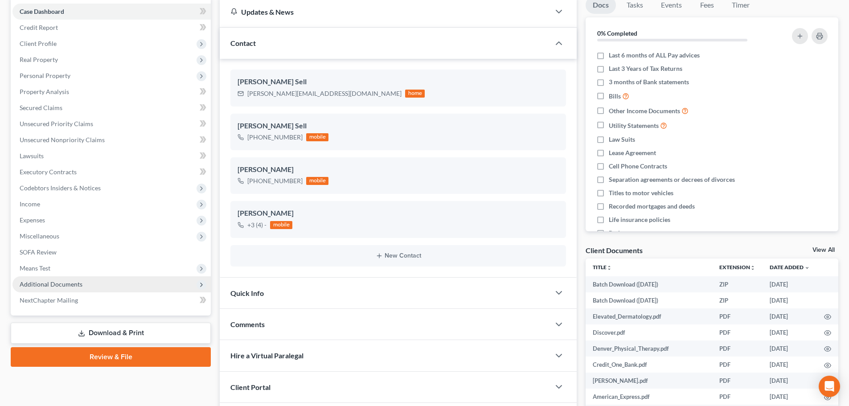
click at [79, 288] on span "Additional Documents" at bounding box center [111, 284] width 198 height 16
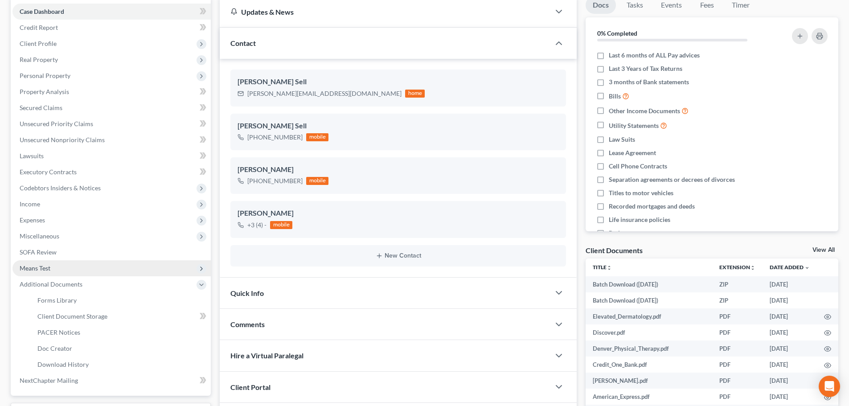
click at [74, 270] on span "Means Test" at bounding box center [111, 268] width 198 height 16
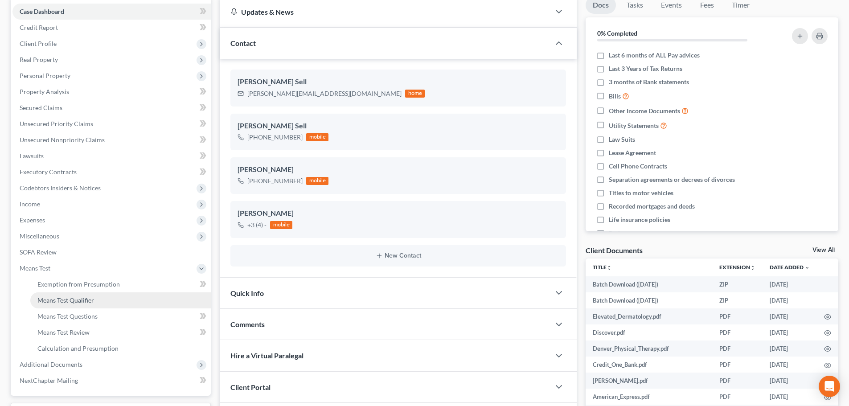
click at [75, 299] on span "Means Test Qualifier" at bounding box center [65, 300] width 57 height 8
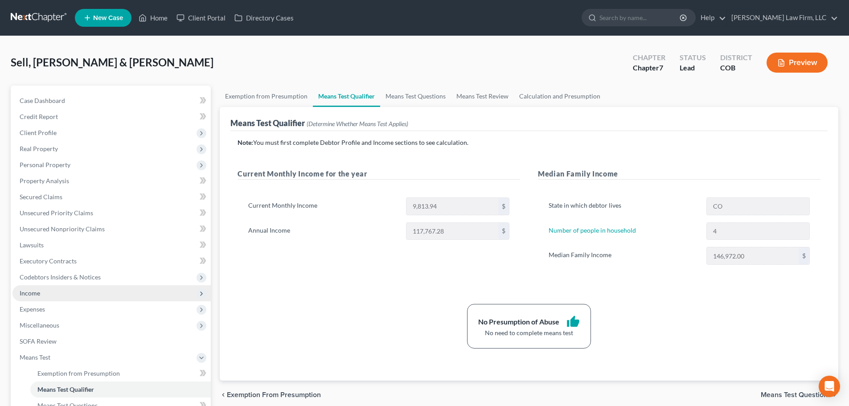
drag, startPoint x: 48, startPoint y: 295, endPoint x: 54, endPoint y: 300, distance: 7.6
click at [48, 296] on span "Income" at bounding box center [111, 293] width 198 height 16
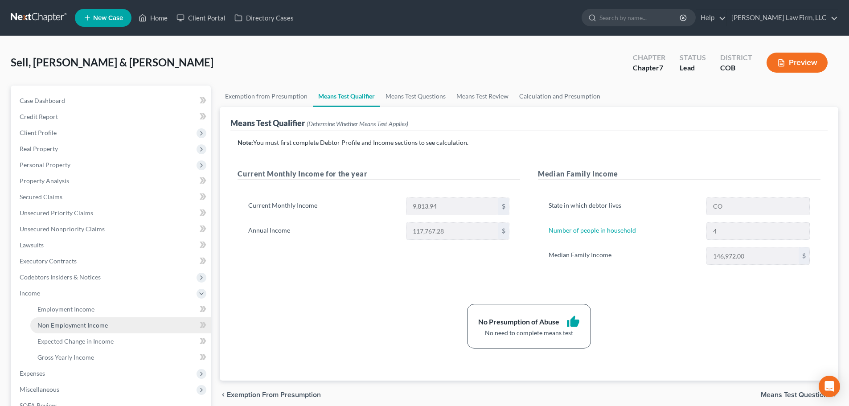
click at [68, 323] on span "Non Employment Income" at bounding box center [72, 325] width 70 height 8
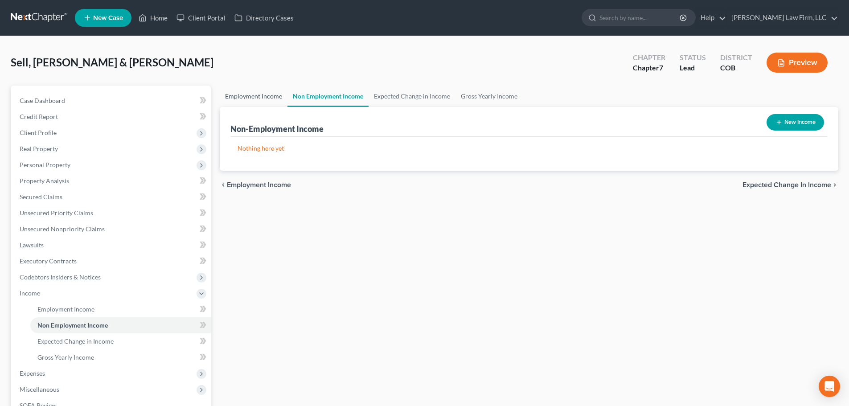
click at [273, 97] on link "Employment Income" at bounding box center [254, 96] width 68 height 21
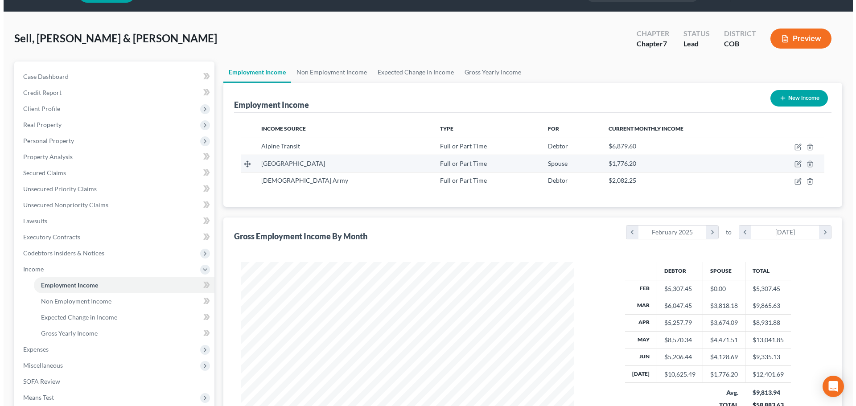
scroll to position [45, 0]
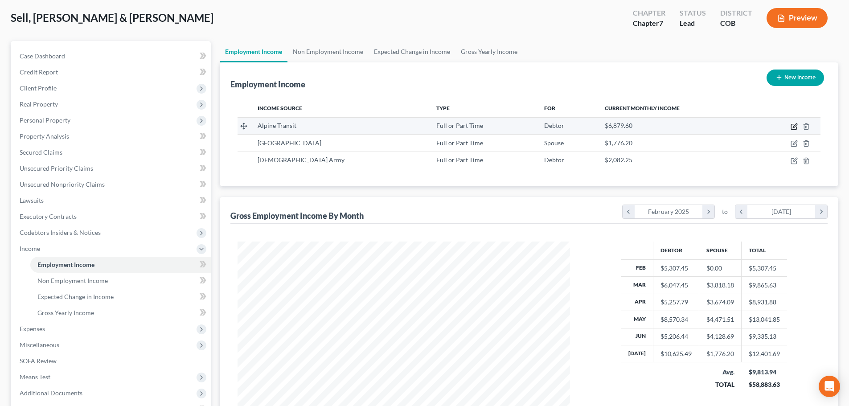
click at [792, 123] on icon "button" at bounding box center [794, 126] width 7 height 7
select select "0"
select select "5"
select select "2"
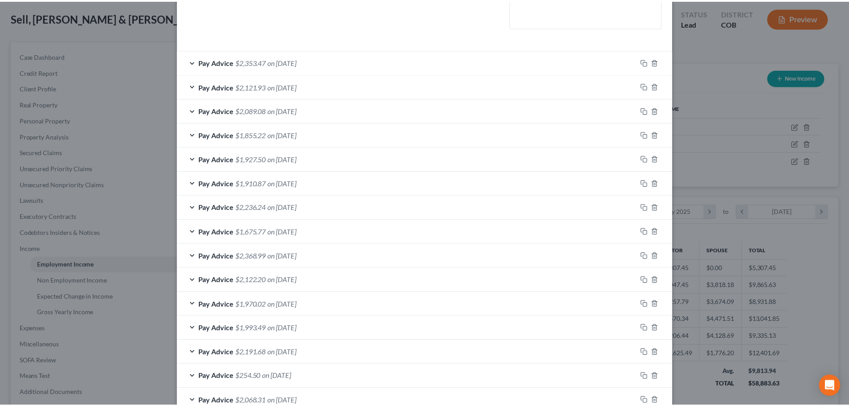
scroll to position [281, 0]
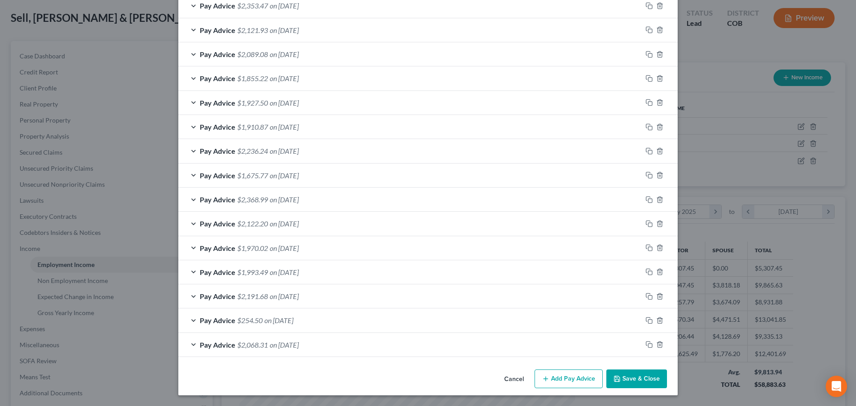
click at [635, 378] on button "Save & Close" at bounding box center [636, 379] width 61 height 19
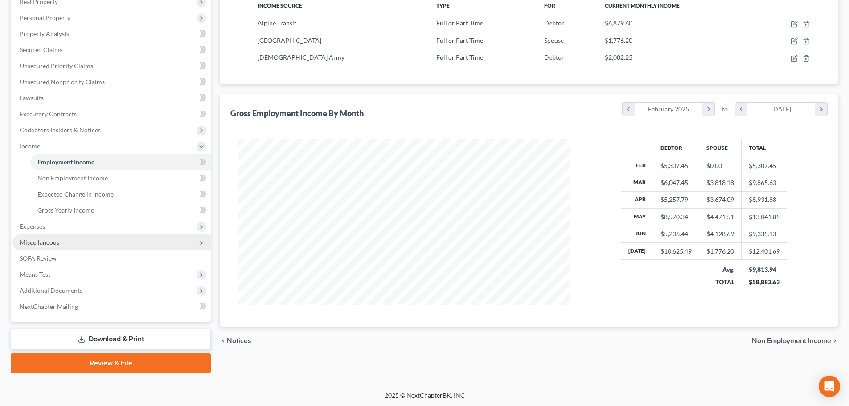
scroll to position [148, 0]
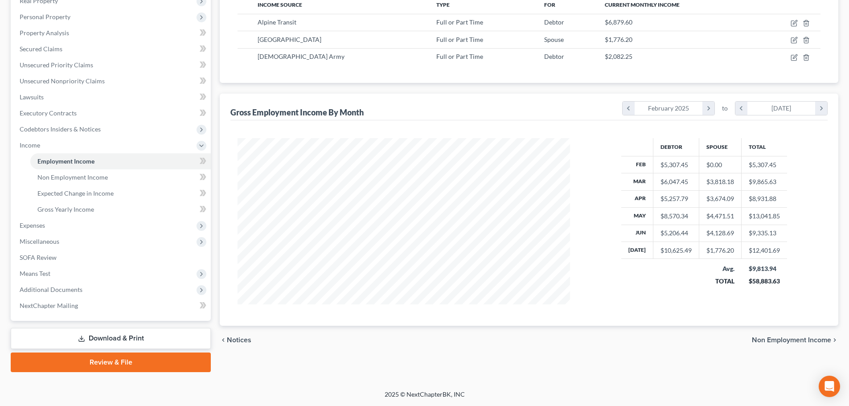
click at [82, 344] on link "Download & Print" at bounding box center [111, 338] width 200 height 21
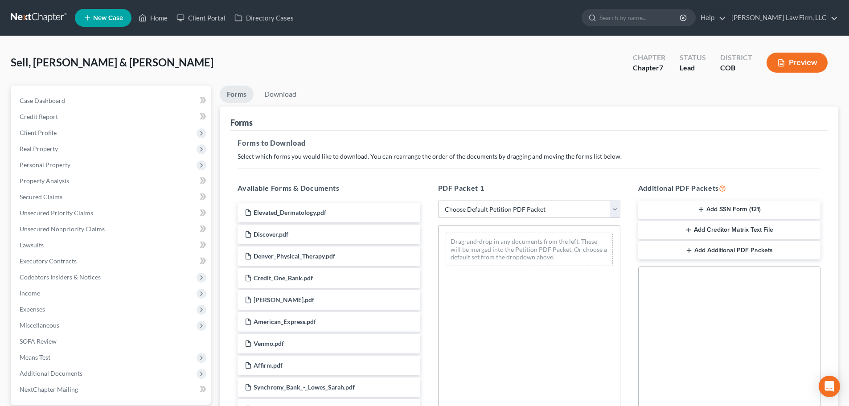
click at [465, 209] on select "Choose Default Petition PDF Packet Complete Bankruptcy Petition (all forms and …" at bounding box center [529, 210] width 182 height 18
select select "6"
click at [438, 201] on select "Choose Default Petition PDF Packet Complete Bankruptcy Petition (all forms and …" at bounding box center [529, 210] width 182 height 18
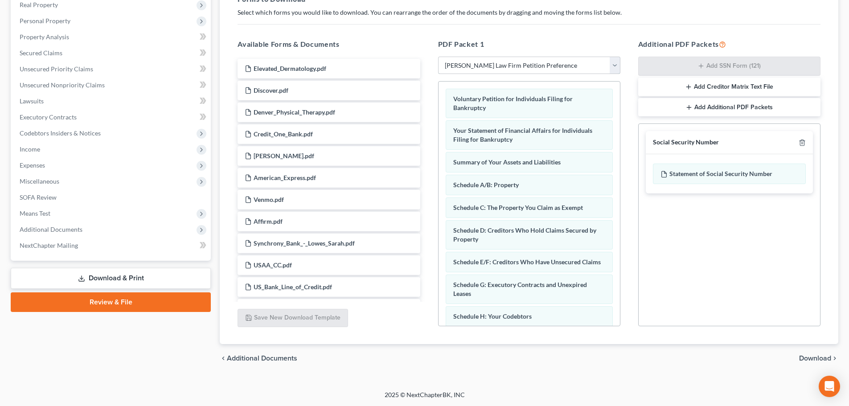
scroll to position [144, 0]
click at [800, 143] on icon "button" at bounding box center [802, 143] width 4 height 6
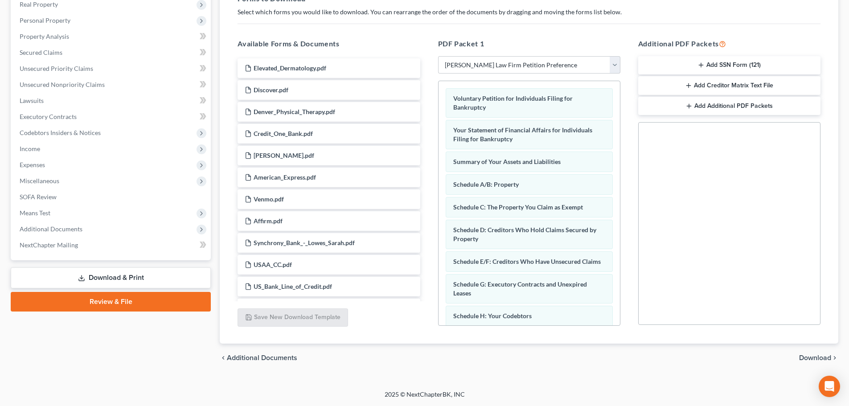
click at [804, 359] on span "Download" at bounding box center [815, 357] width 32 height 7
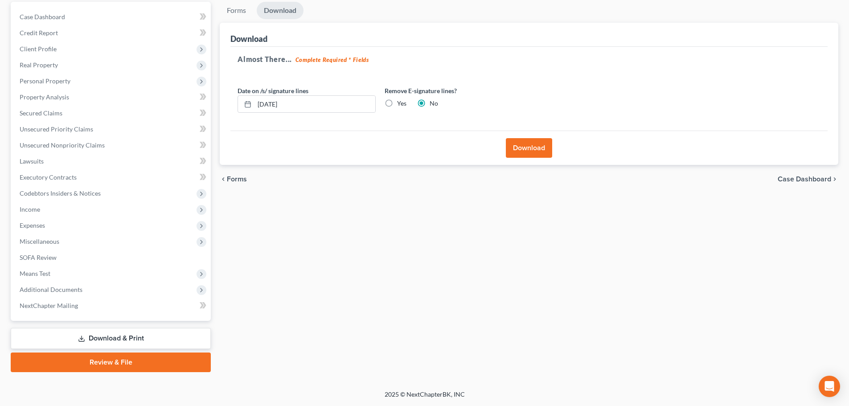
click at [397, 104] on label "Yes" at bounding box center [401, 103] width 9 height 9
click at [401, 104] on input "Yes" at bounding box center [404, 102] width 6 height 6
radio input "true"
radio input "false"
click at [527, 147] on button "Download" at bounding box center [529, 148] width 46 height 20
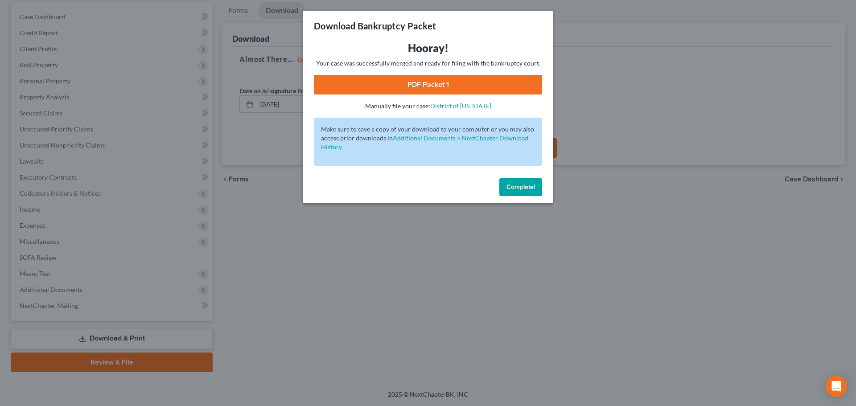
click at [326, 87] on link "PDF Packet 1" at bounding box center [428, 85] width 228 height 20
click at [498, 265] on div "Download Bankruptcy Packet Hooray! Your case was successfully merged and ready …" at bounding box center [428, 203] width 856 height 406
